Goal: Transaction & Acquisition: Purchase product/service

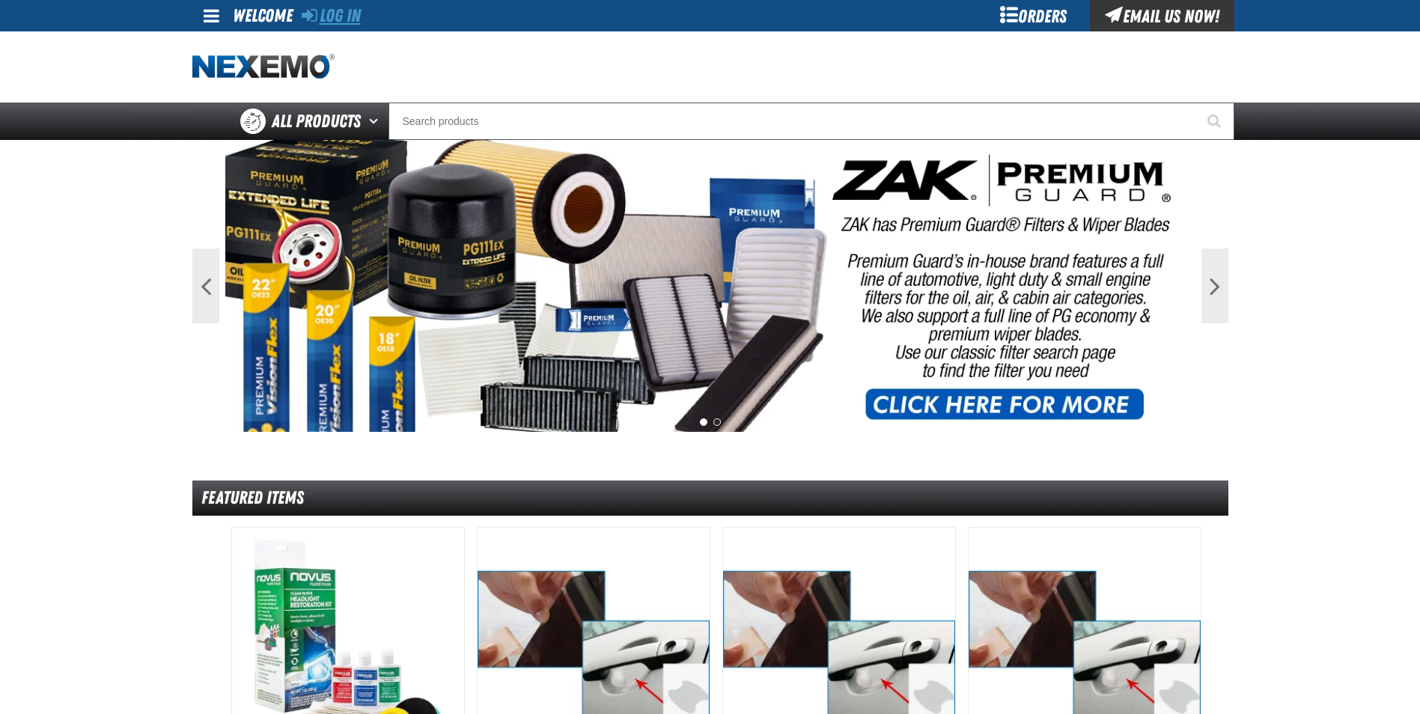
click at [346, 14] on link "Log In" at bounding box center [331, 15] width 59 height 21
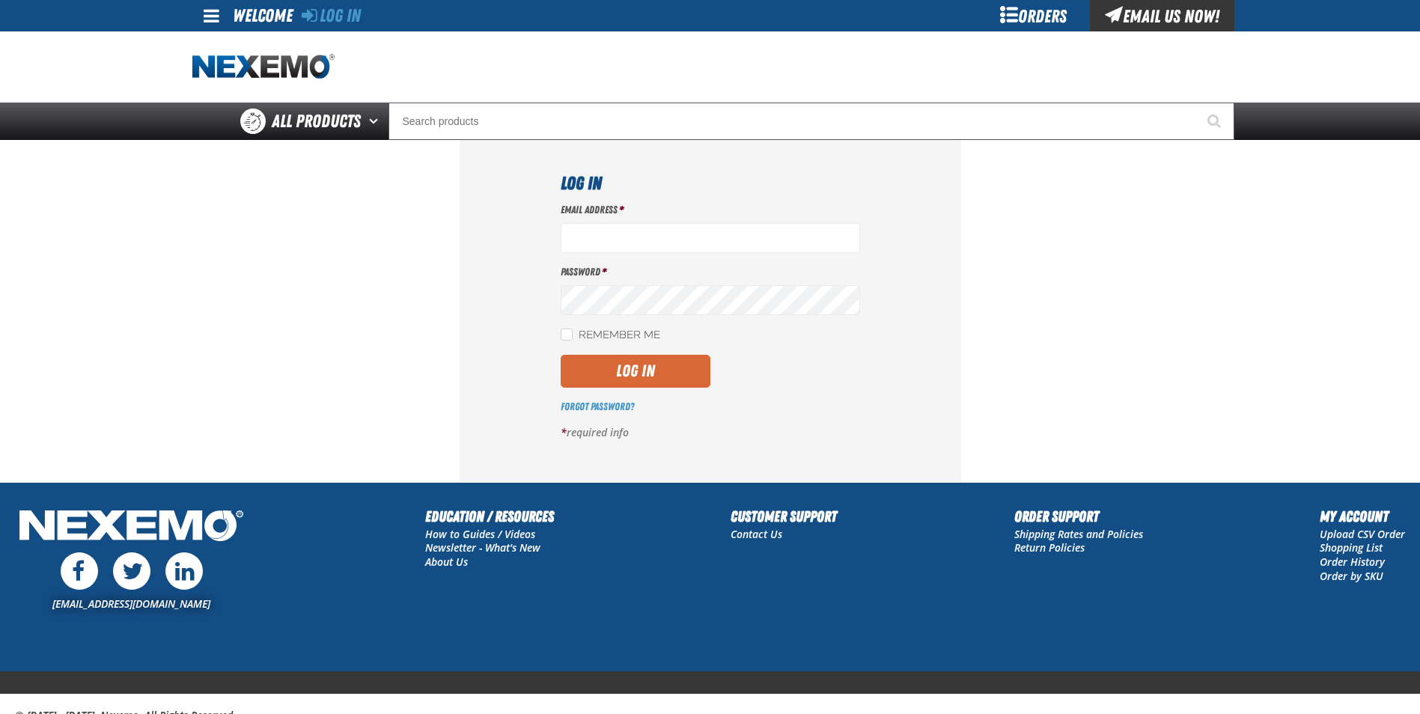
type input "cmuse01@vtaig.com"
click at [601, 367] on button "Log In" at bounding box center [636, 371] width 150 height 33
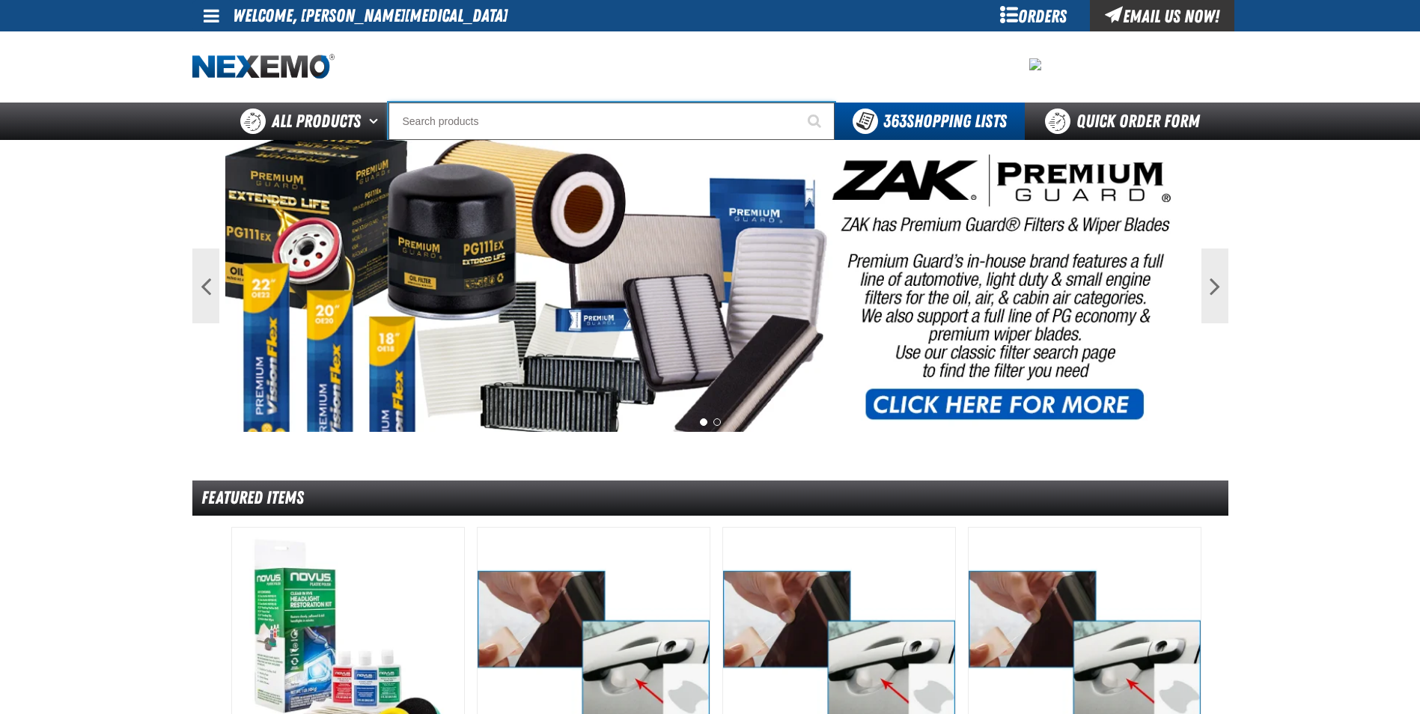
click at [718, 129] on input "Search" at bounding box center [611, 121] width 446 height 37
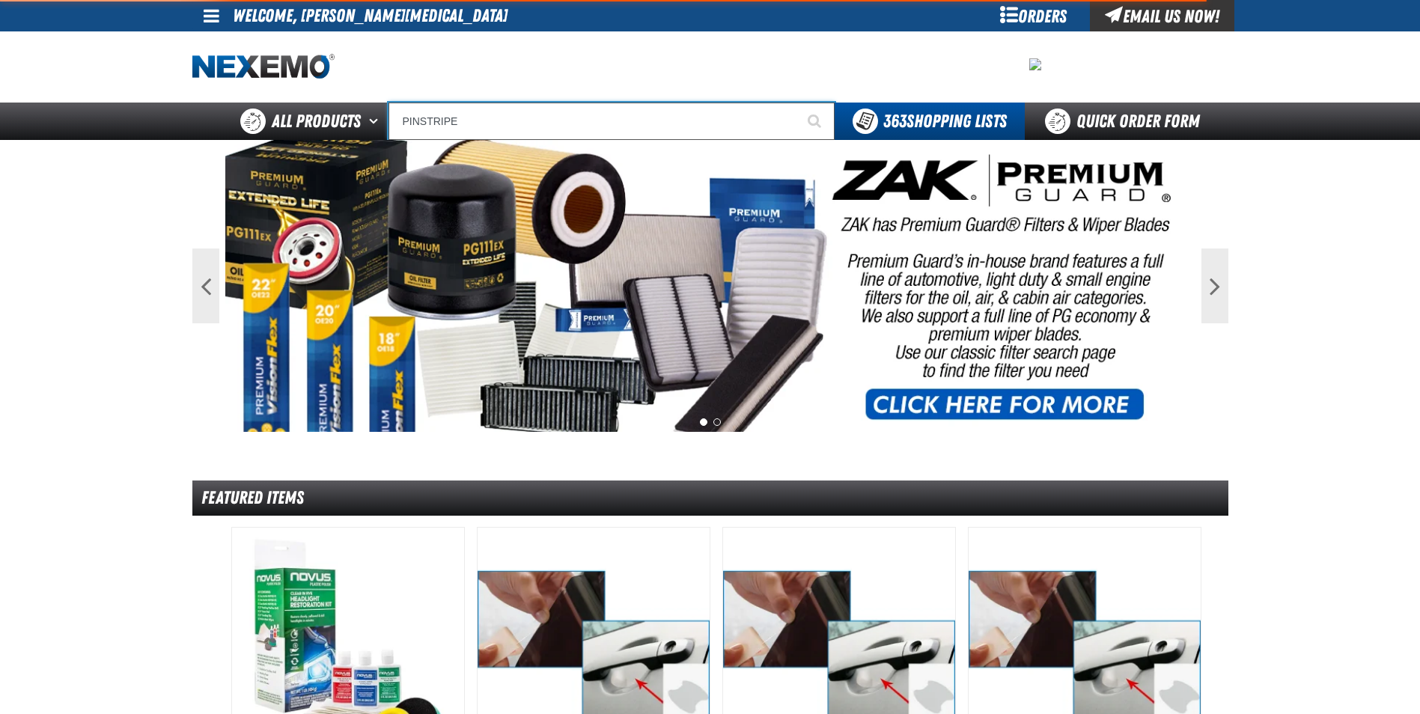
type input "PINSTRIPE"
click at [797, 103] on button "Start Searching" at bounding box center [815, 121] width 37 height 37
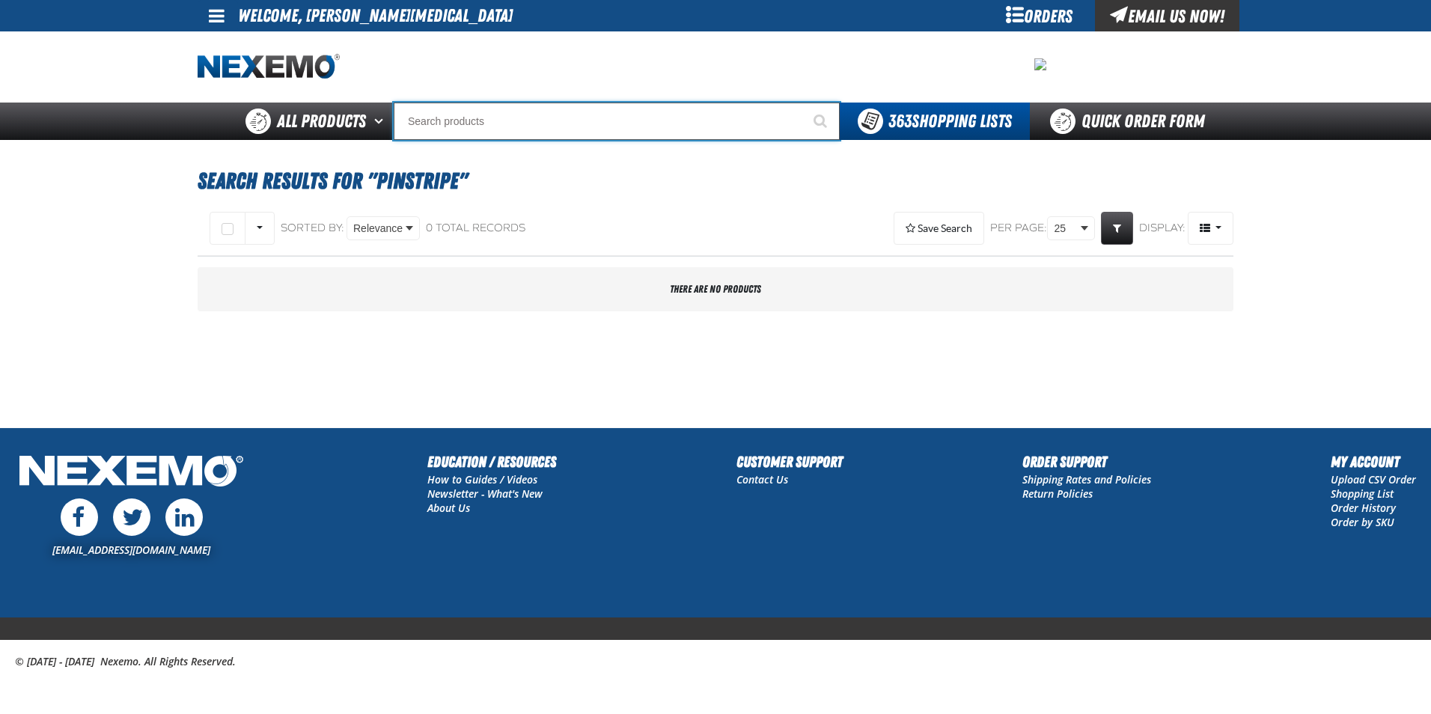
click at [443, 126] on input "Search" at bounding box center [617, 121] width 446 height 37
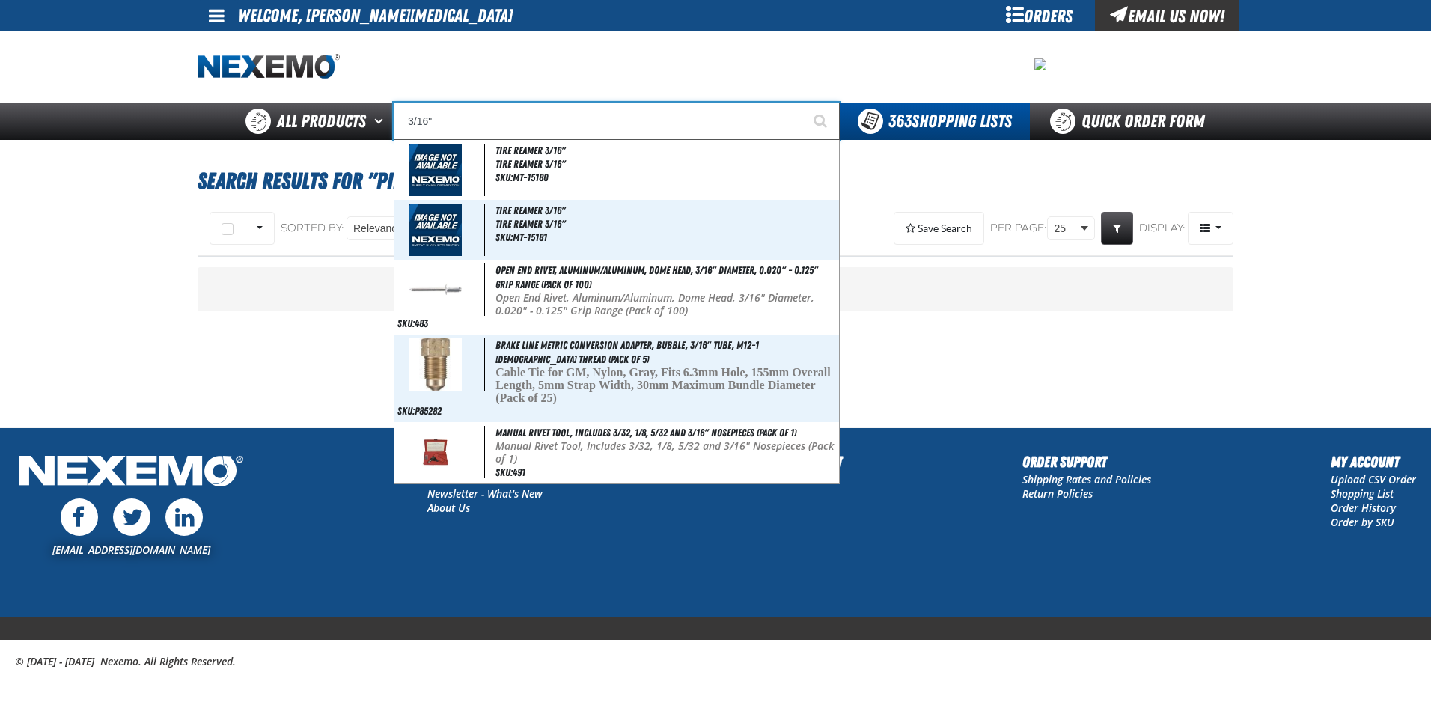
type input "3/16""
click at [802, 103] on button "Start Searching" at bounding box center [820, 121] width 37 height 37
